Goal: Information Seeking & Learning: Learn about a topic

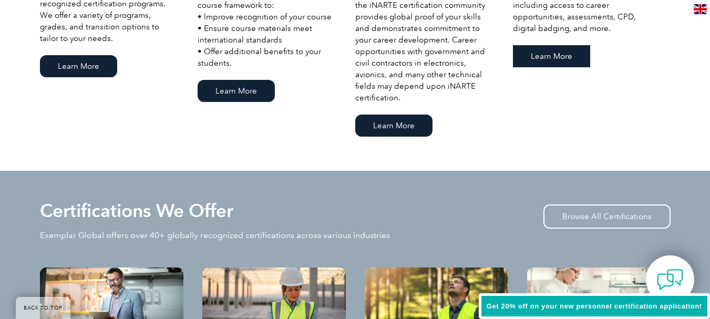
scroll to position [946, 0]
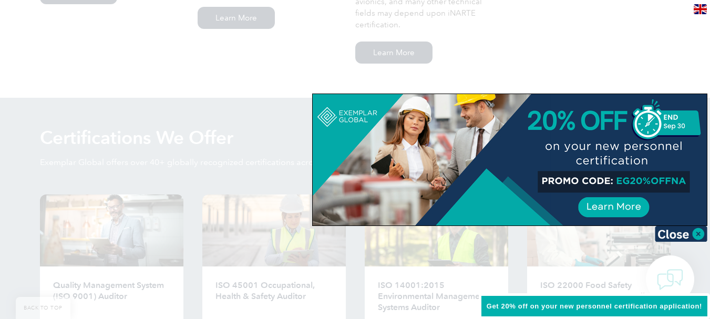
click at [284, 90] on div at bounding box center [355, 159] width 710 height 319
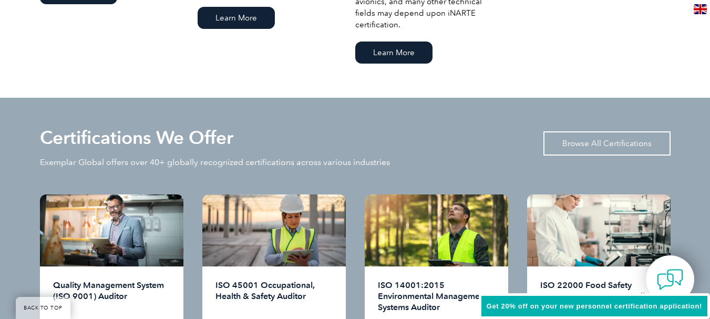
click at [578, 140] on link "Browse All Certifications" at bounding box center [606, 143] width 127 height 24
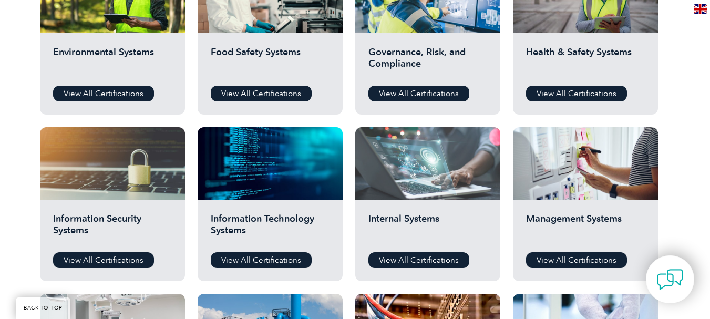
scroll to position [420, 0]
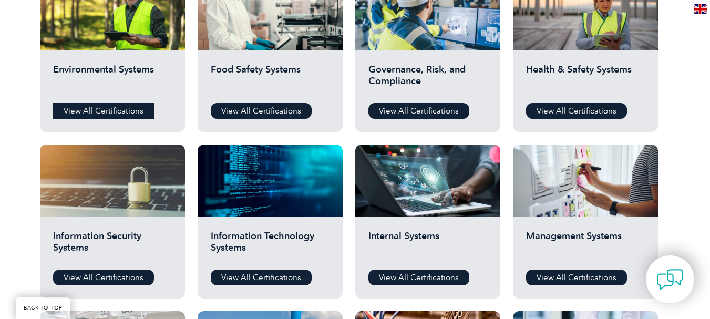
click at [121, 105] on link "View All Certifications" at bounding box center [103, 111] width 101 height 16
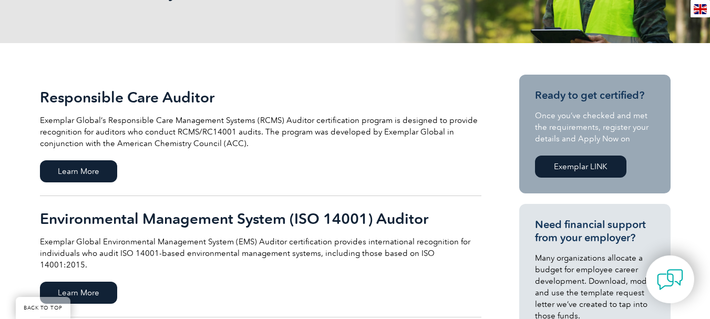
scroll to position [368, 0]
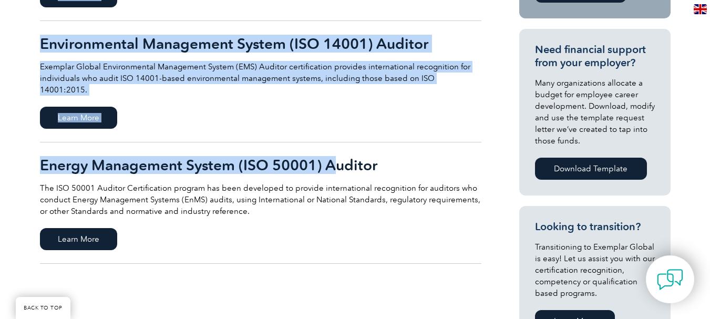
drag, startPoint x: 34, startPoint y: 152, endPoint x: 348, endPoint y: 157, distance: 314.2
click at [343, 157] on div "Responsible Care Auditor Exemplar Global’s Responsible Care Management Systems …" at bounding box center [355, 208] width 710 height 681
click at [399, 157] on h2 "Energy Management System (ISO 50001) Auditor" at bounding box center [260, 165] width 441 height 17
click at [388, 157] on h2 "Energy Management System (ISO 50001) Auditor" at bounding box center [260, 165] width 441 height 17
